Goal: Task Accomplishment & Management: Use online tool/utility

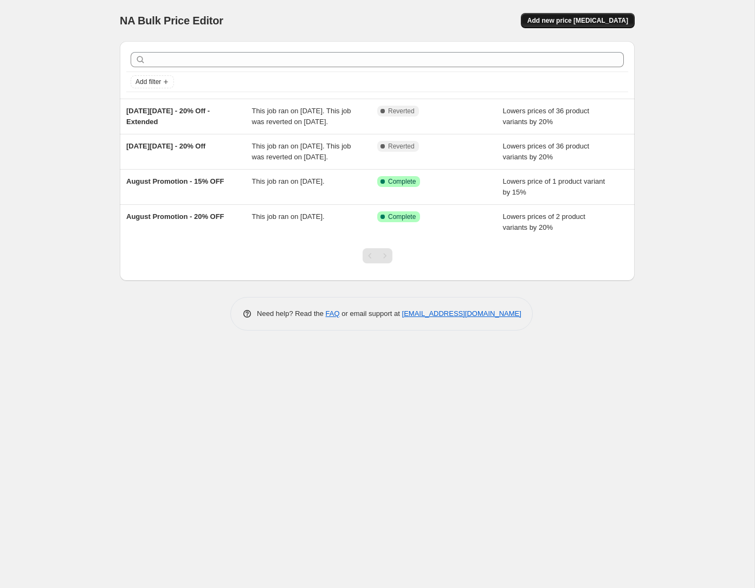
click at [600, 20] on span "Add new price [MEDICAL_DATA]" at bounding box center [577, 20] width 101 height 9
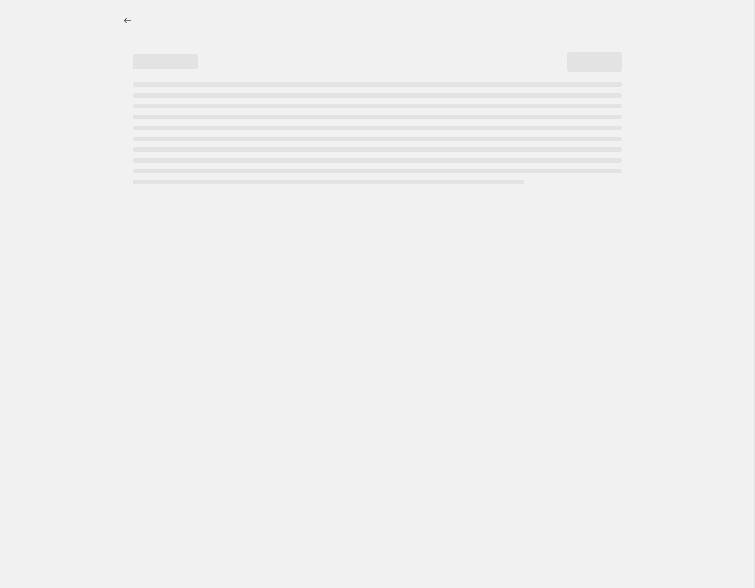
select select "percentage"
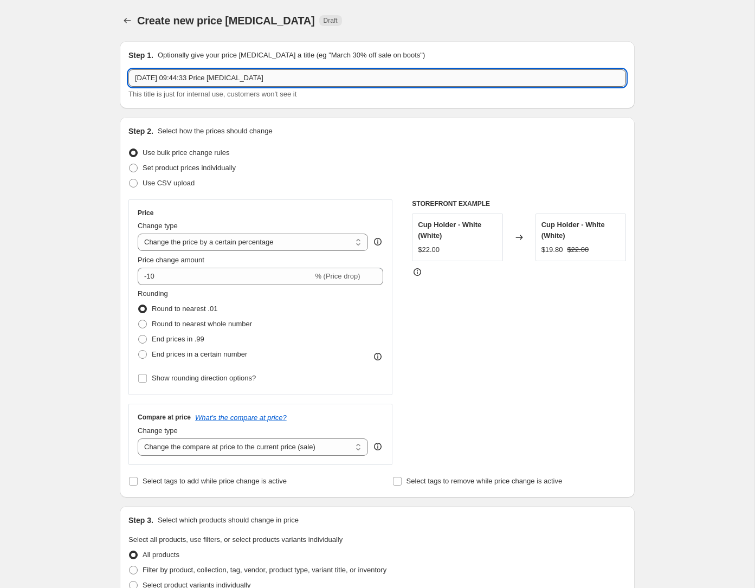
click at [173, 75] on input "[DATE] 09:44:33 Price [MEDICAL_DATA]" at bounding box center [376, 77] width 497 height 17
click at [174, 75] on input "[DATE] 09:44:33 Price [MEDICAL_DATA]" at bounding box center [376, 77] width 497 height 17
type input "September Promo - Odyssey Eco Package - 15% OFF"
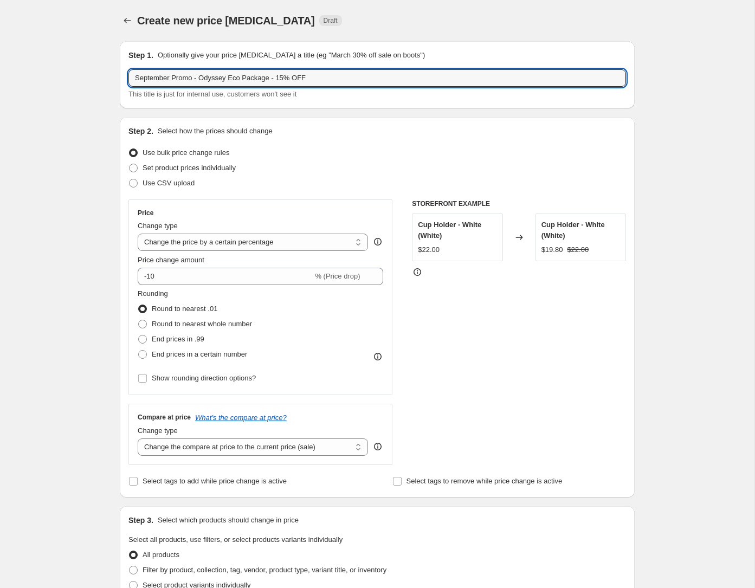
click at [49, 200] on div "Create new price [MEDICAL_DATA]. This page is ready Create new price [MEDICAL_D…" at bounding box center [377, 538] width 754 height 1076
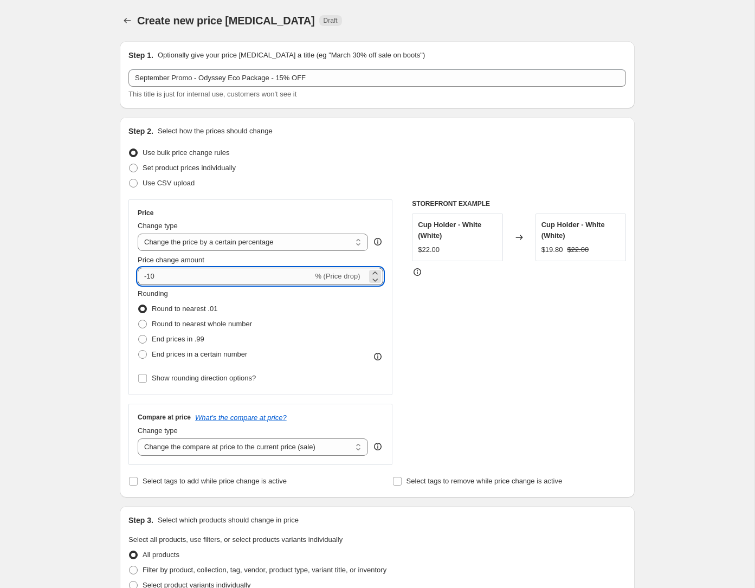
drag, startPoint x: 172, startPoint y: 276, endPoint x: 147, endPoint y: 276, distance: 24.9
click at [147, 276] on input "-10" at bounding box center [225, 276] width 175 height 17
type input "-15"
click at [80, 285] on div "Create new price [MEDICAL_DATA]. This page is ready Create new price [MEDICAL_D…" at bounding box center [377, 538] width 754 height 1076
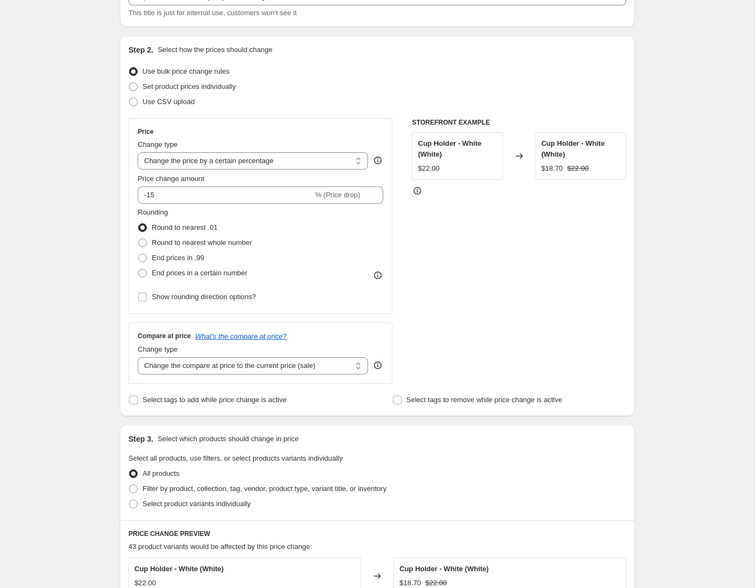
scroll to position [95, 0]
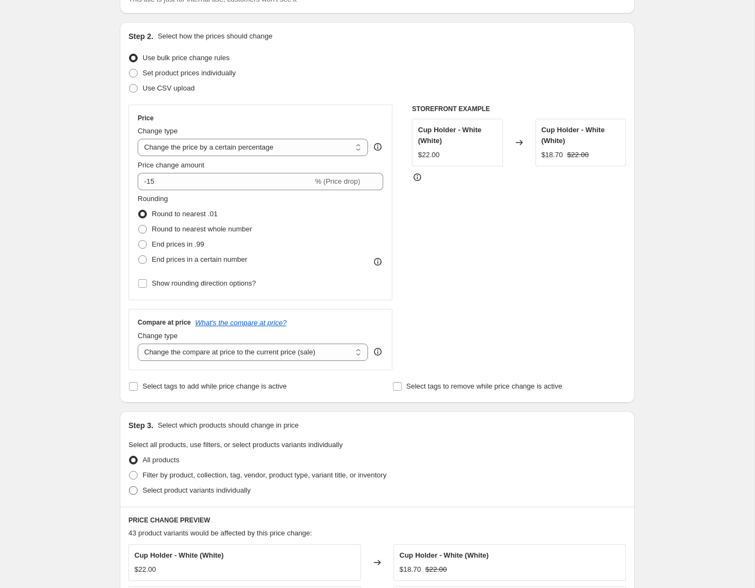
click at [158, 486] on span "Select product variants individually" at bounding box center [196, 490] width 108 height 8
click at [129, 486] on input "Select product variants individually" at bounding box center [129, 486] width 1 height 1
radio input "true"
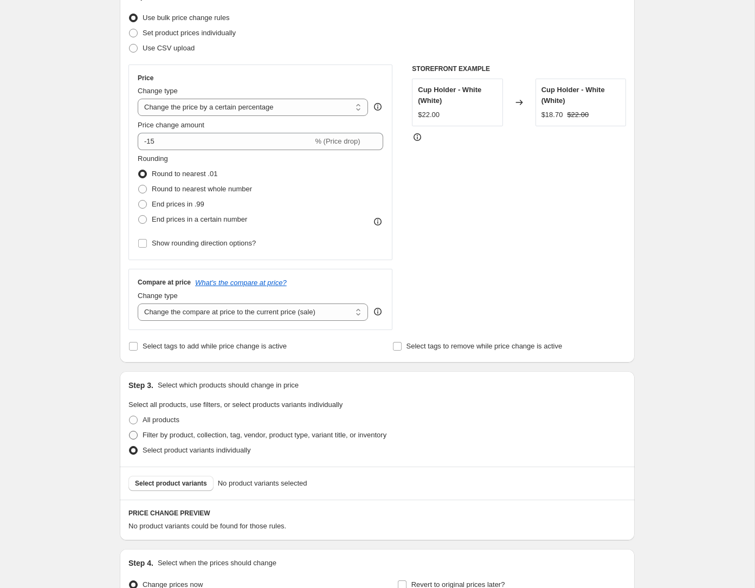
scroll to position [134, 0]
click at [172, 478] on button "Select product variants" at bounding box center [170, 484] width 85 height 15
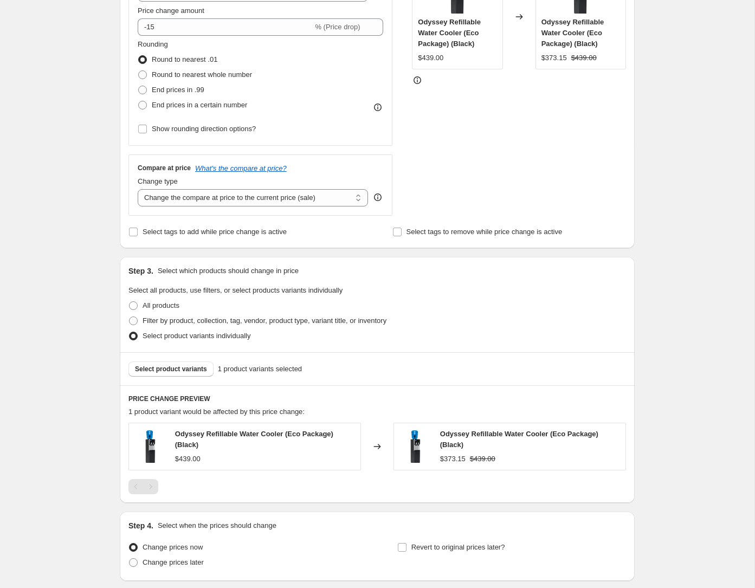
scroll to position [332, 0]
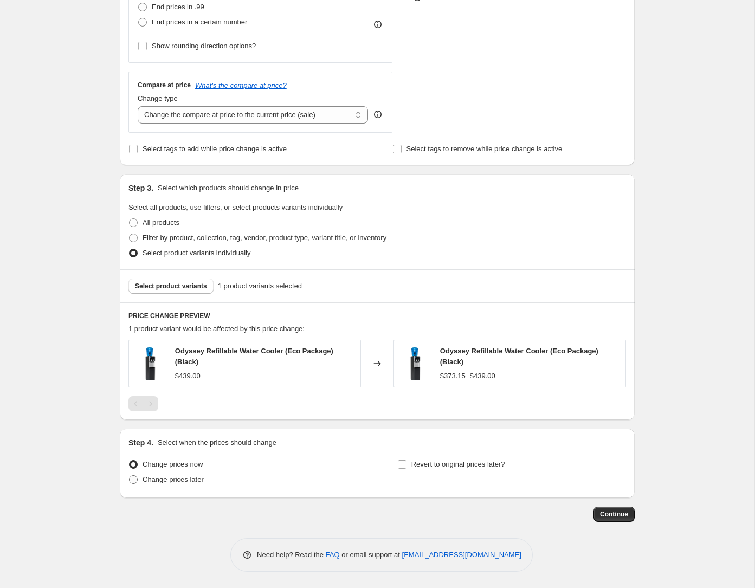
click at [178, 477] on span "Change prices later" at bounding box center [172, 479] width 61 height 8
click at [129, 476] on input "Change prices later" at bounding box center [129, 475] width 1 height 1
radio input "true"
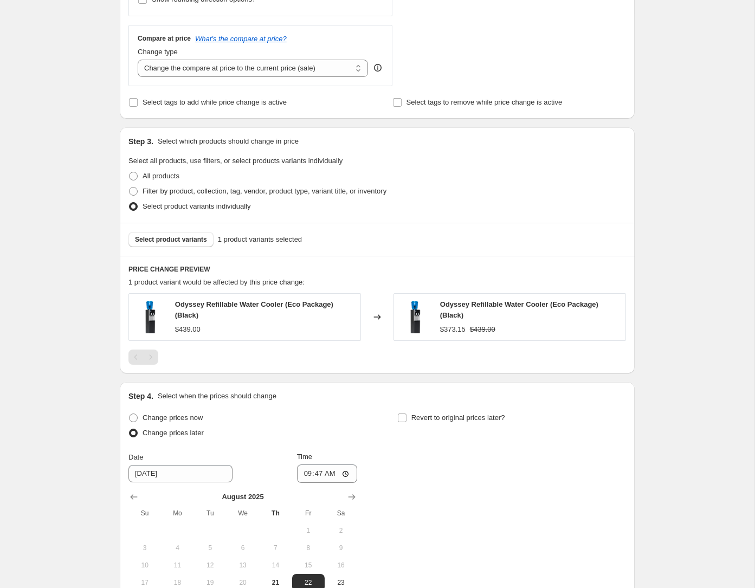
scroll to position [535, 0]
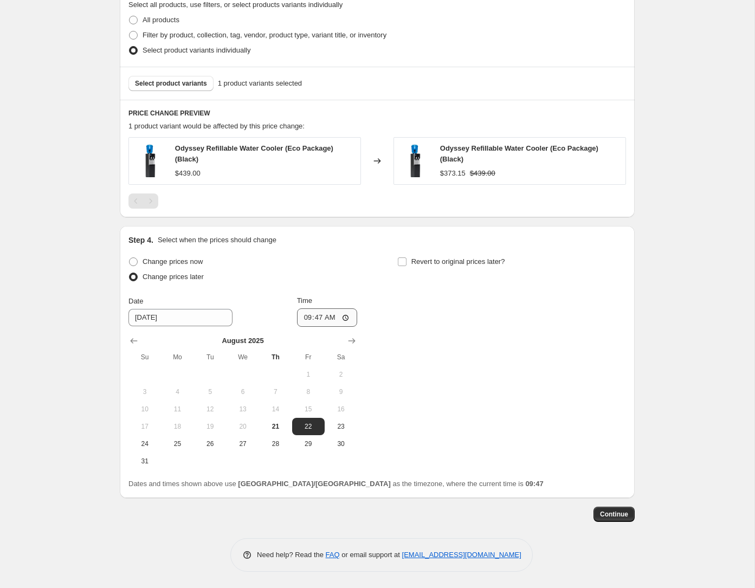
drag, startPoint x: 349, startPoint y: 345, endPoint x: 345, endPoint y: 341, distance: 6.2
click at [349, 345] on icon "Show next month, September 2025" at bounding box center [351, 340] width 11 height 11
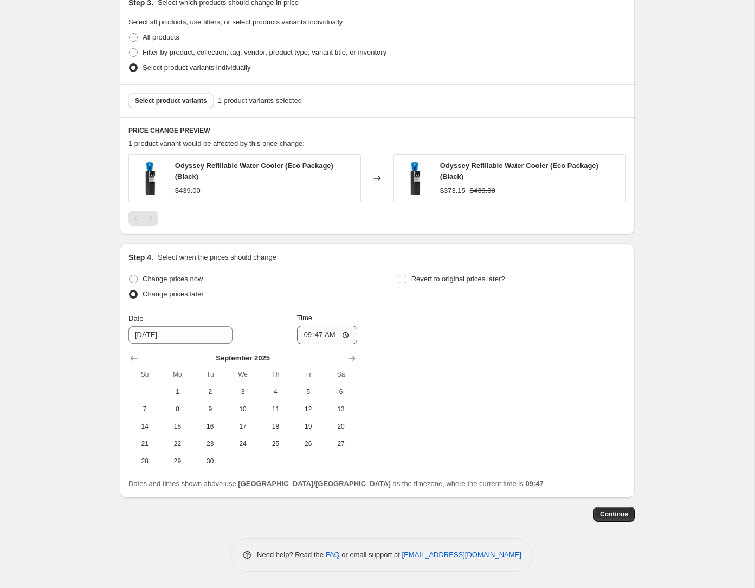
scroll to position [517, 0]
click at [177, 390] on span "1" at bounding box center [177, 391] width 24 height 9
type input "[DATE]"
click at [305, 332] on input "09:47" at bounding box center [327, 335] width 61 height 18
click at [314, 337] on input "01:47" at bounding box center [327, 335] width 61 height 18
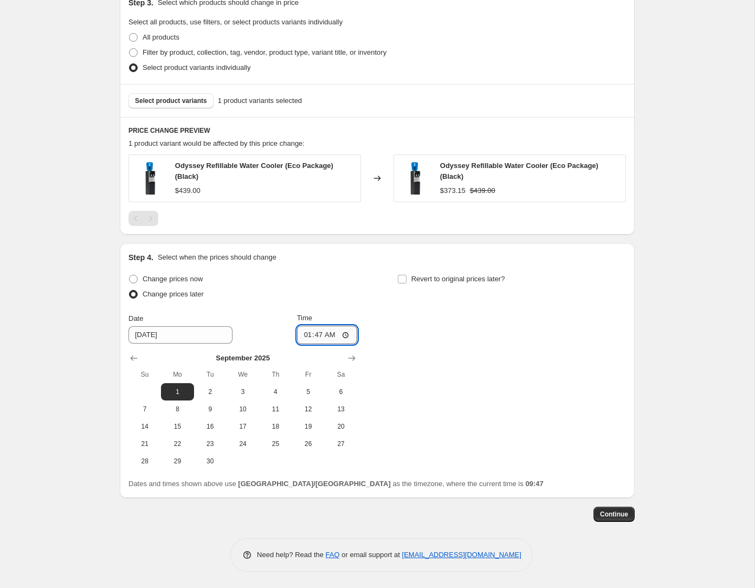
type input "01:00"
click at [405, 278] on input "Revert to original prices later?" at bounding box center [402, 279] width 9 height 9
checkbox input "true"
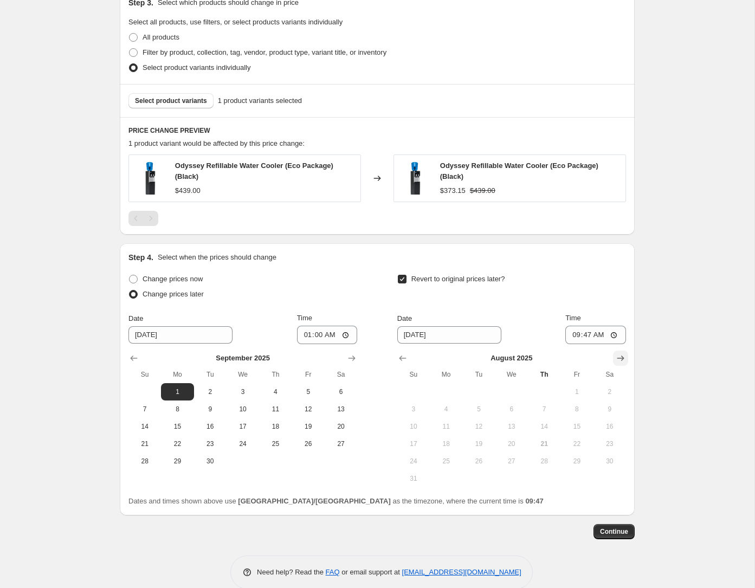
click at [621, 355] on icon "Show next month, September 2025" at bounding box center [620, 358] width 11 height 11
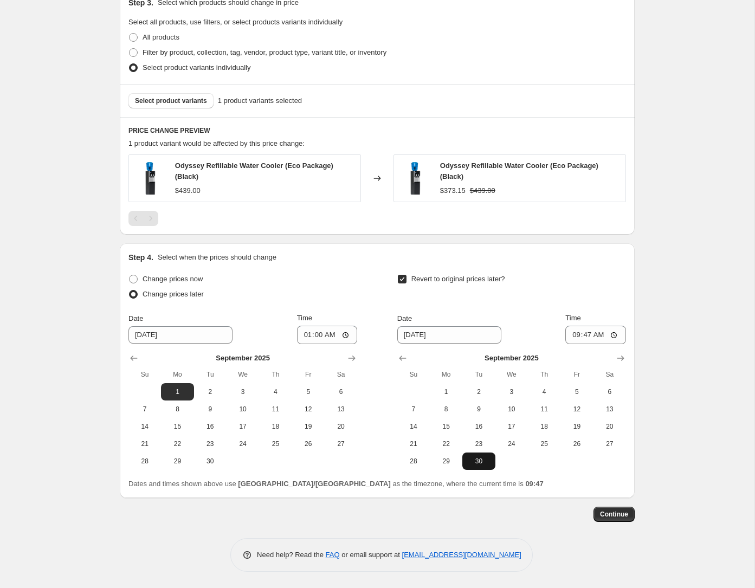
click at [476, 462] on span "30" at bounding box center [479, 461] width 24 height 9
type input "[DATE]"
click at [574, 335] on input "09:47" at bounding box center [595, 335] width 61 height 18
click at [586, 334] on input "11:47" at bounding box center [595, 335] width 61 height 18
click at [592, 335] on input "11:59" at bounding box center [595, 335] width 61 height 18
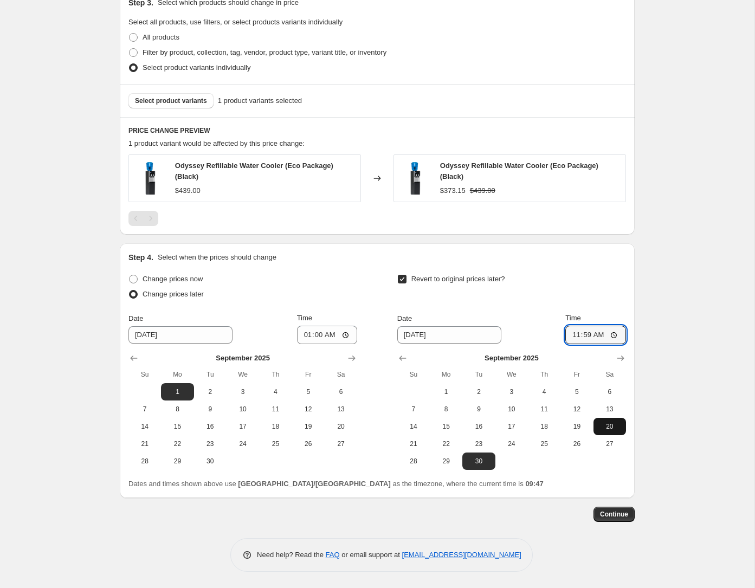
type input "23:59"
click at [673, 479] on div "Create new price [MEDICAL_DATA]. This page is ready Create new price [MEDICAL_D…" at bounding box center [377, 35] width 754 height 1105
click at [616, 516] on span "Continue" at bounding box center [614, 514] width 28 height 9
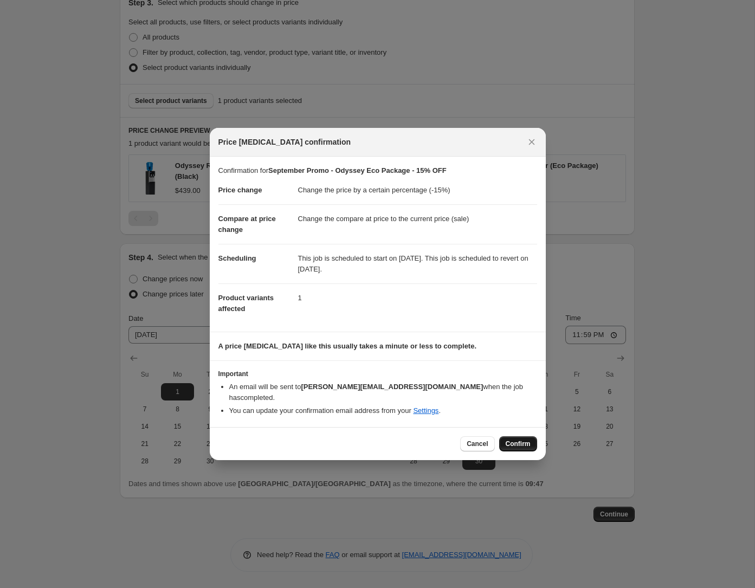
click at [516, 442] on span "Confirm" at bounding box center [518, 443] width 25 height 9
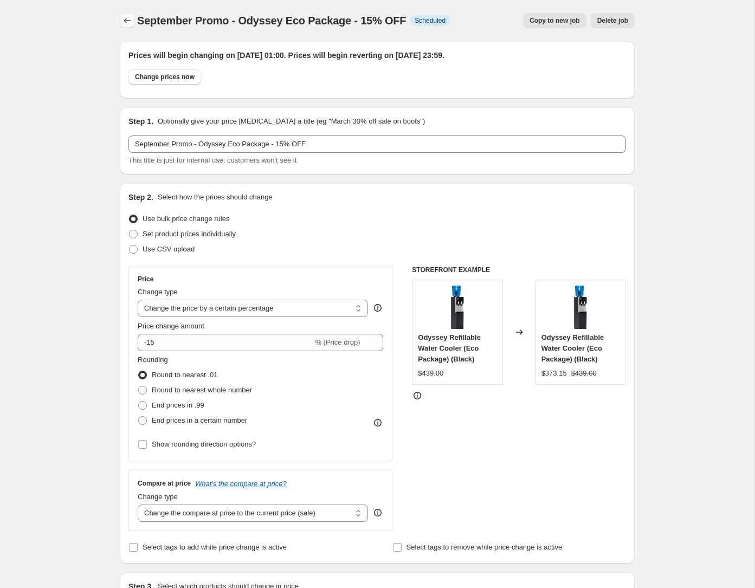
click at [132, 21] on icon "Price change jobs" at bounding box center [127, 20] width 11 height 11
